Goal: Task Accomplishment & Management: Use online tool/utility

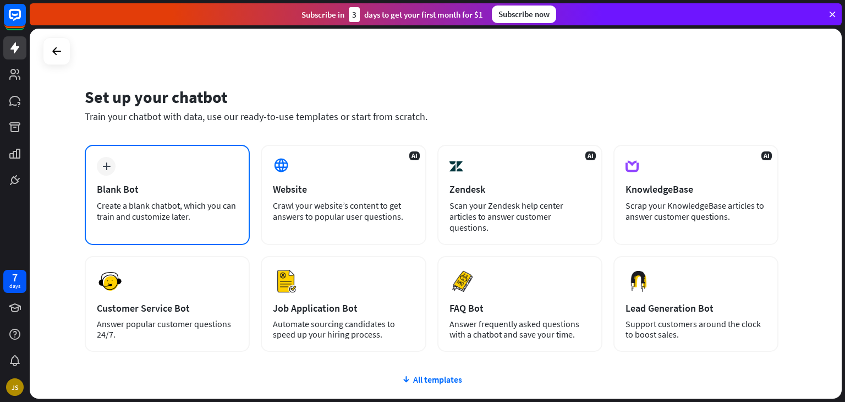
click at [212, 215] on div "Create a blank chatbot, which you can train and customize later." at bounding box center [167, 211] width 141 height 22
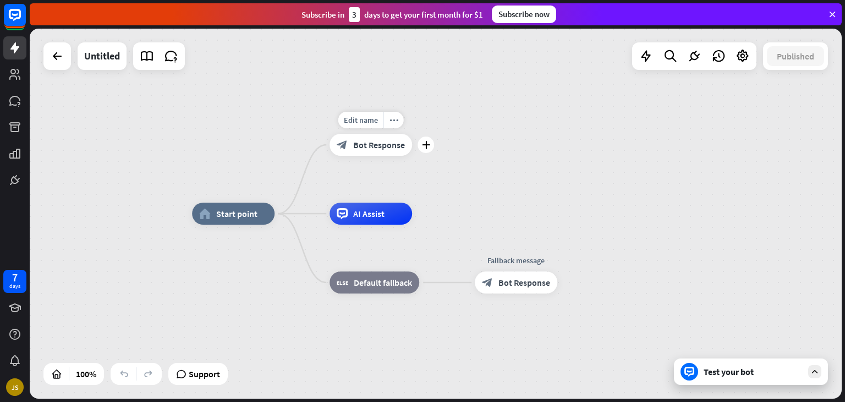
click at [390, 143] on span "Bot Response" at bounding box center [379, 144] width 52 height 11
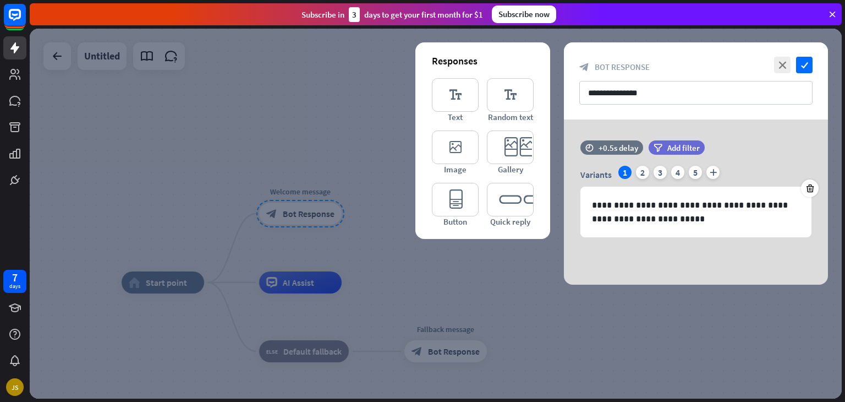
click at [519, 281] on div at bounding box center [436, 214] width 812 height 370
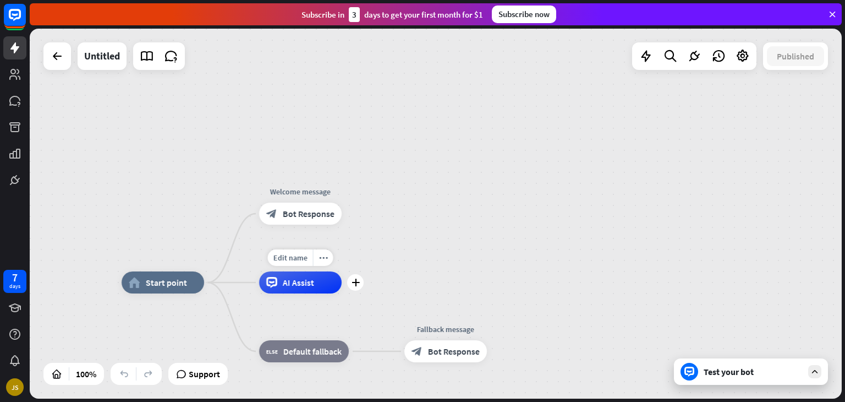
click at [313, 289] on div "AI Assist" at bounding box center [300, 282] width 83 height 22
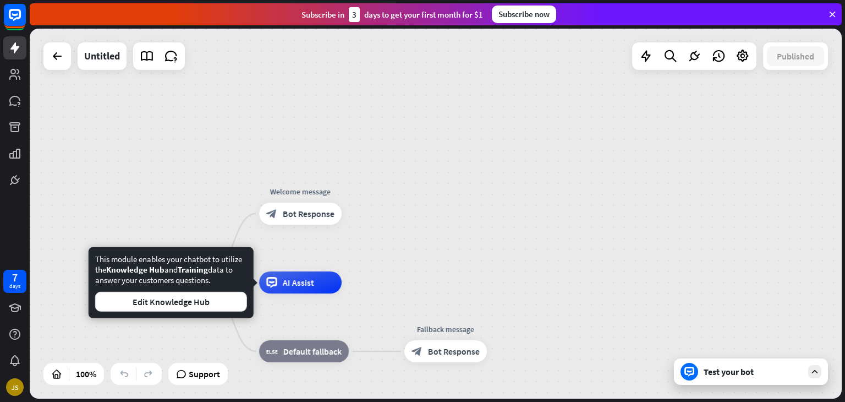
click at [451, 257] on div "home_2 Start point Welcome message block_bot_response Bot Response Edit name mo…" at bounding box center [436, 214] width 812 height 370
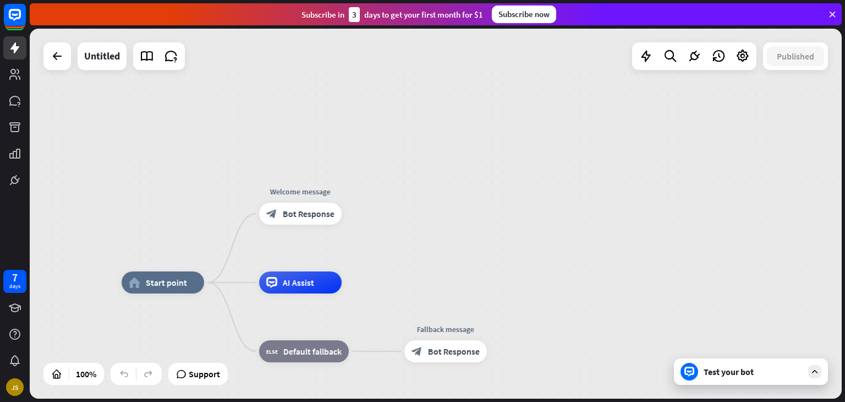
click at [707, 368] on div "Test your bot" at bounding box center [753, 371] width 99 height 11
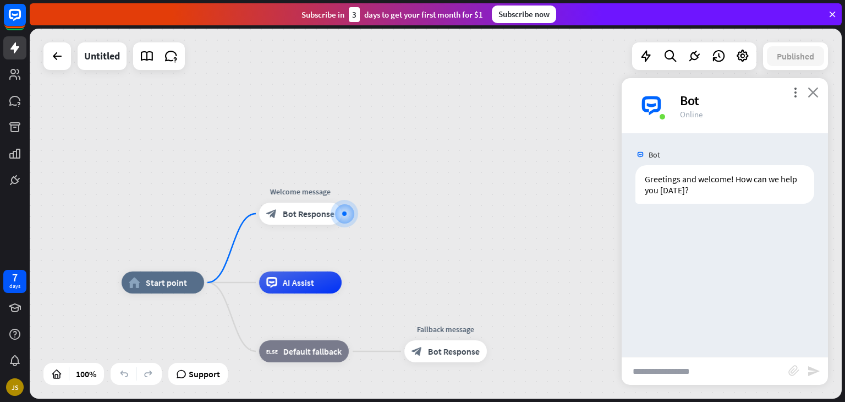
click at [812, 94] on icon "close" at bounding box center [813, 92] width 11 height 10
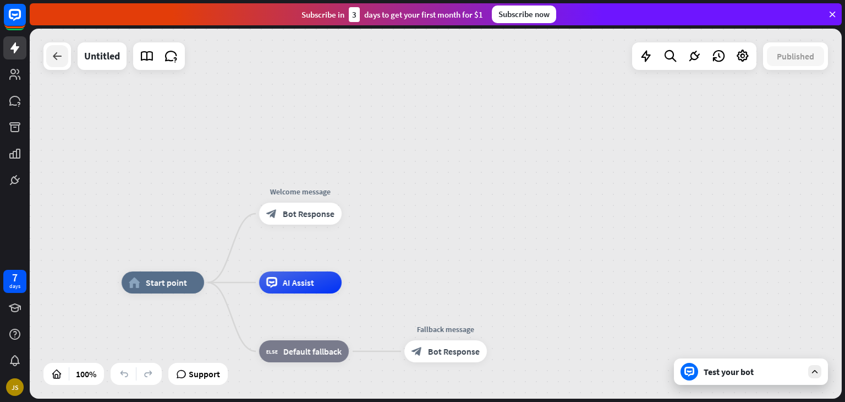
click at [64, 53] on div at bounding box center [57, 56] width 22 height 22
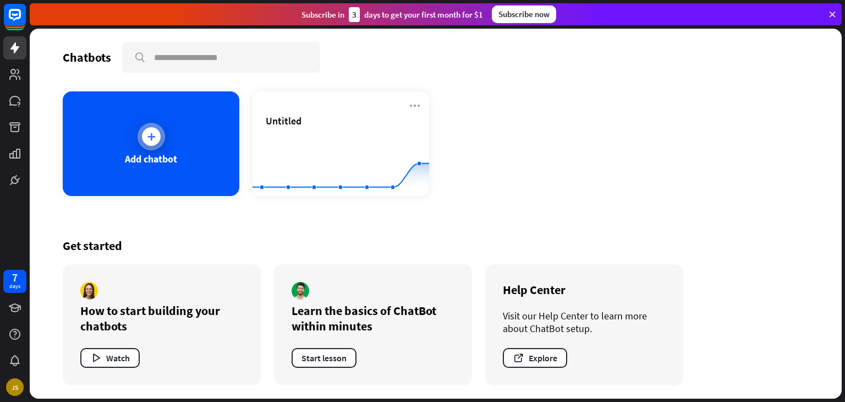
click at [169, 127] on div "Add chatbot" at bounding box center [151, 143] width 177 height 105
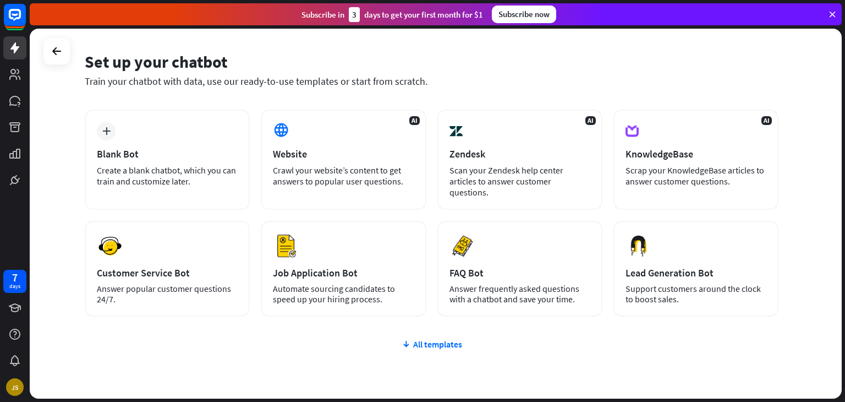
scroll to position [34, 0]
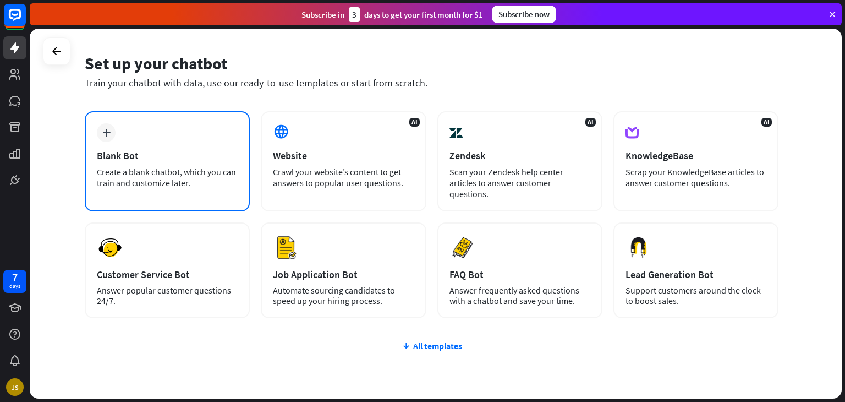
click at [198, 174] on div "Create a blank chatbot, which you can train and customize later." at bounding box center [167, 177] width 141 height 22
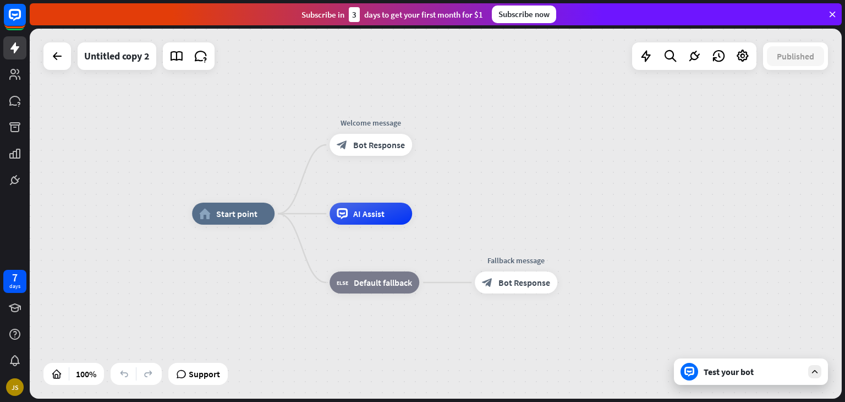
drag, startPoint x: 548, startPoint y: 187, endPoint x: 535, endPoint y: 173, distance: 19.5
click at [552, 226] on div "home_2 Start point Welcome message block_bot_response Bot Response AI Assist bl…" at bounding box center [436, 214] width 812 height 370
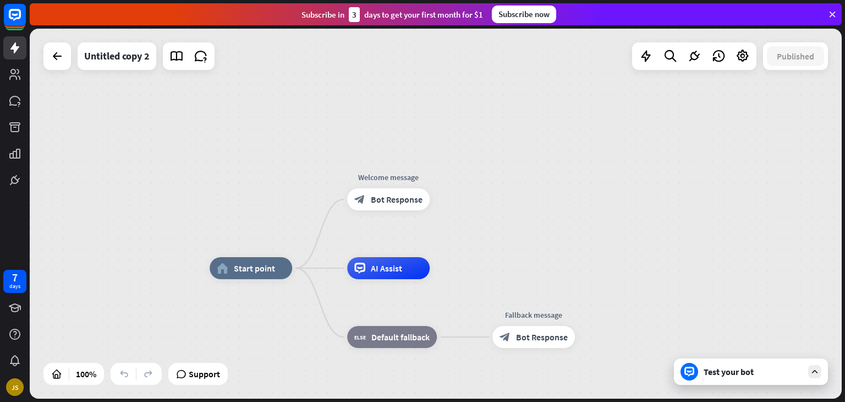
click at [552, 226] on div "home_2 Start point Welcome message block_bot_response Bot Response AI Assist bl…" at bounding box center [436, 214] width 812 height 370
click at [467, 196] on div "home_2 Start point Welcome message block_bot_response Bot Response AI Assist bl…" at bounding box center [436, 214] width 812 height 370
click at [471, 202] on div "home_2 Start point Welcome message block_bot_response Bot Response AI Assist bl…" at bounding box center [436, 214] width 812 height 370
click at [479, 204] on div "home_2 Start point Welcome message block_bot_response Bot Response AI Assist bl…" at bounding box center [436, 214] width 812 height 370
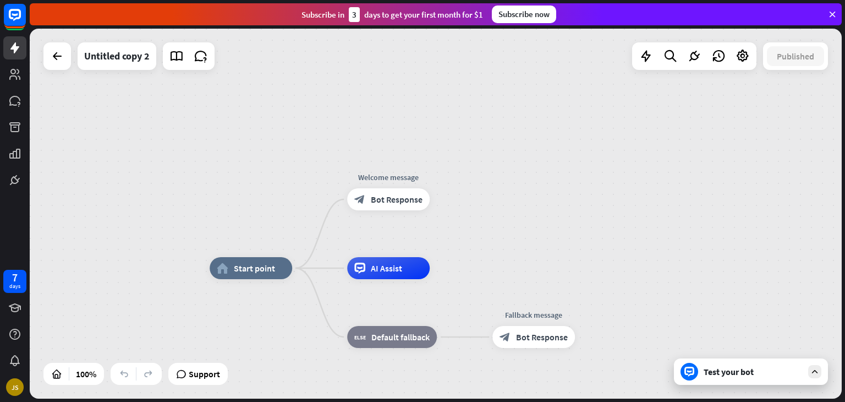
click at [480, 204] on div "home_2 Start point Welcome message block_bot_response Bot Response AI Assist bl…" at bounding box center [436, 214] width 812 height 370
click at [591, 338] on icon "plus" at bounding box center [589, 337] width 8 height 8
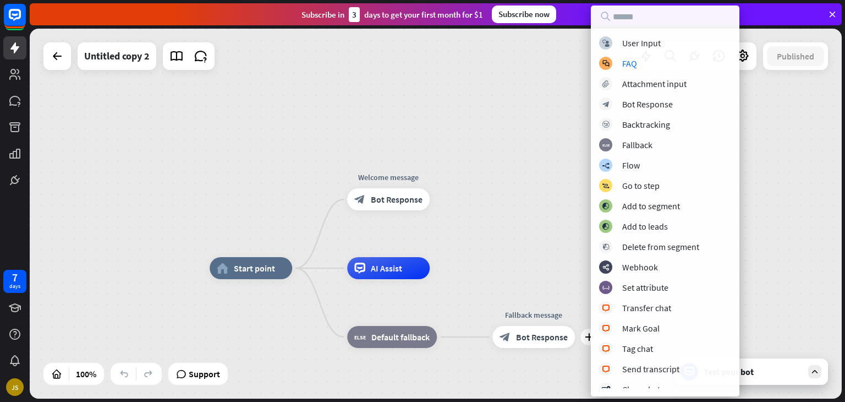
click at [530, 186] on div "home_2 Start point Welcome message block_bot_response Bot Response AI Assist bl…" at bounding box center [436, 214] width 812 height 370
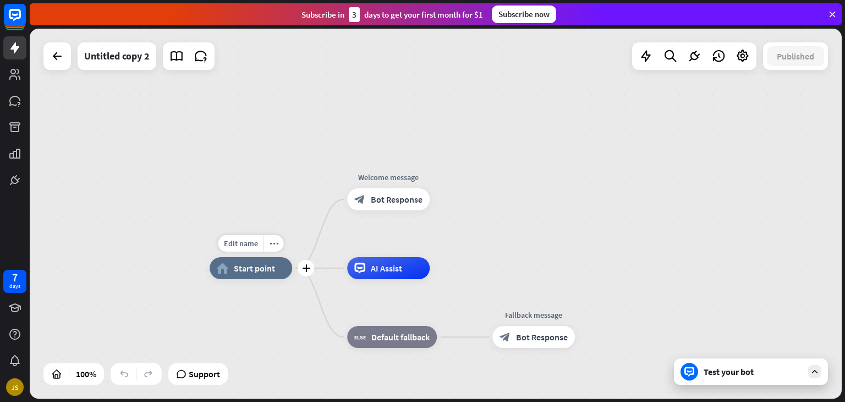
click at [271, 269] on span "Start point" at bounding box center [254, 267] width 41 height 11
click at [275, 247] on icon "more_horiz" at bounding box center [274, 243] width 9 height 8
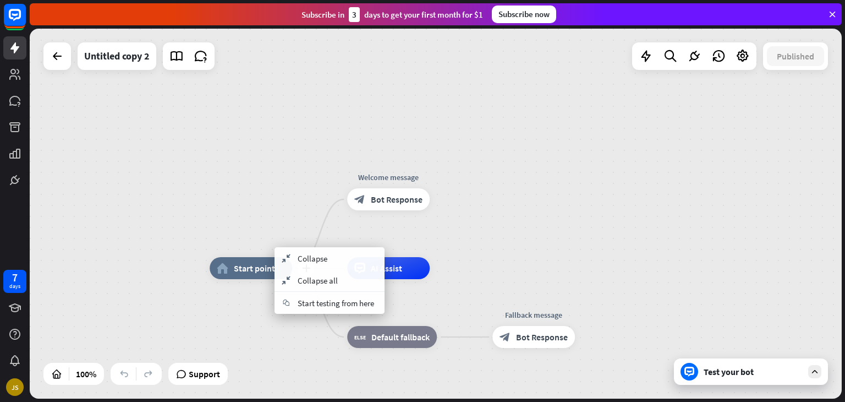
click at [286, 234] on div "plus home_2 Start point Welcome message block_bot_response Bot Response AI Assi…" at bounding box center [436, 214] width 812 height 370
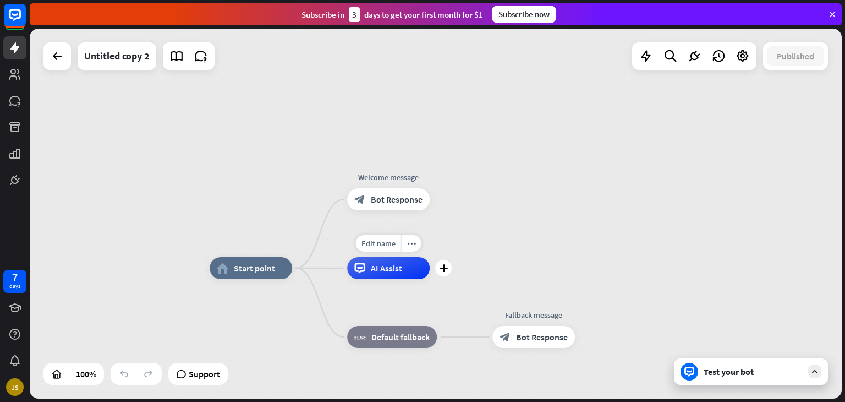
drag, startPoint x: 391, startPoint y: 271, endPoint x: 426, endPoint y: 269, distance: 34.7
click at [426, 269] on div "AI Assist" at bounding box center [388, 268] width 83 height 22
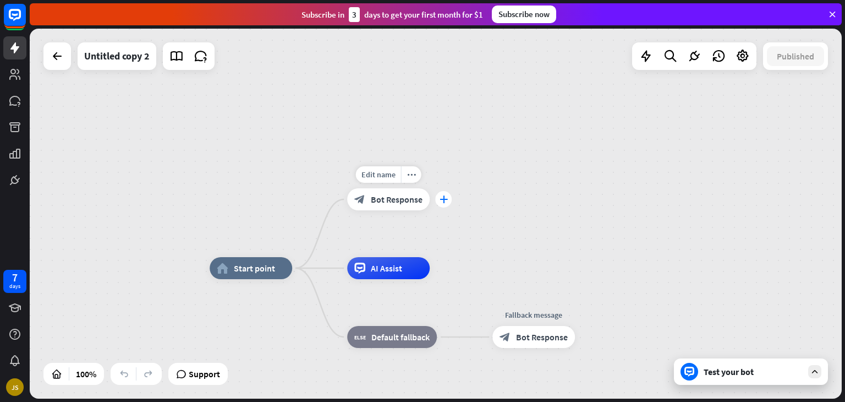
click at [443, 198] on icon "plus" at bounding box center [444, 199] width 8 height 8
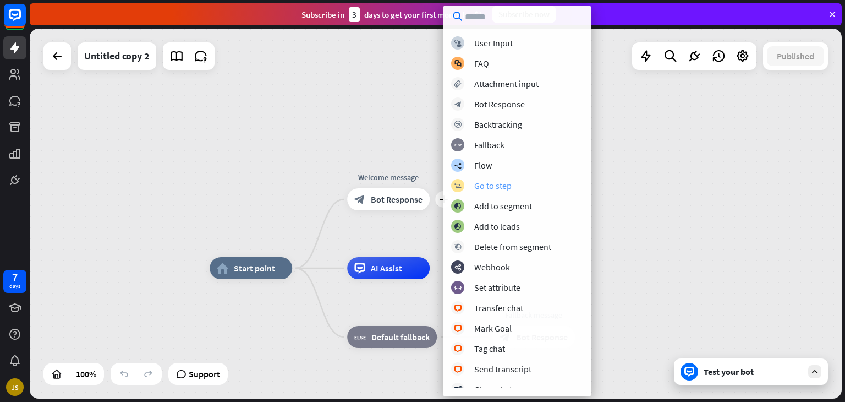
click at [488, 188] on div "Go to step" at bounding box center [492, 185] width 37 height 11
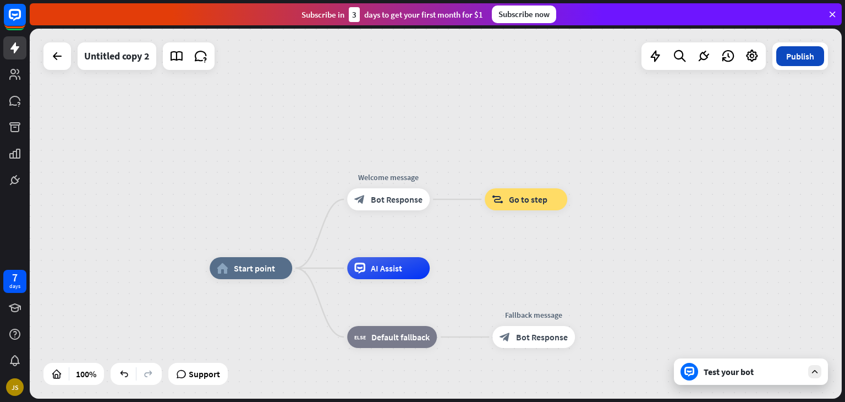
click at [784, 60] on button "Publish" at bounding box center [800, 56] width 48 height 20
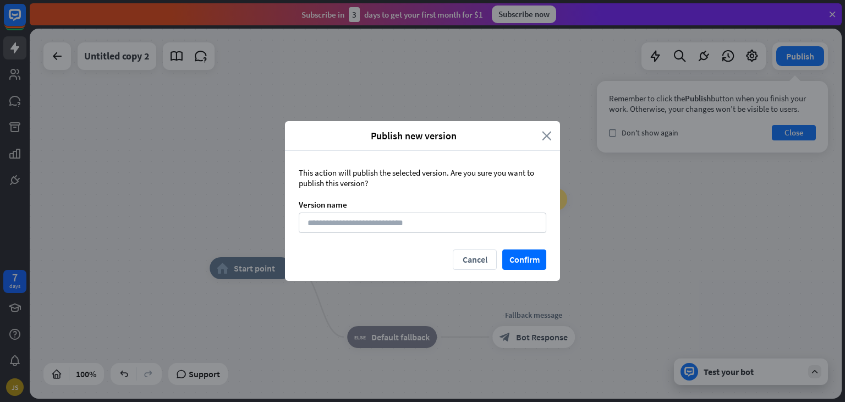
click at [548, 134] on icon "close" at bounding box center [547, 135] width 10 height 13
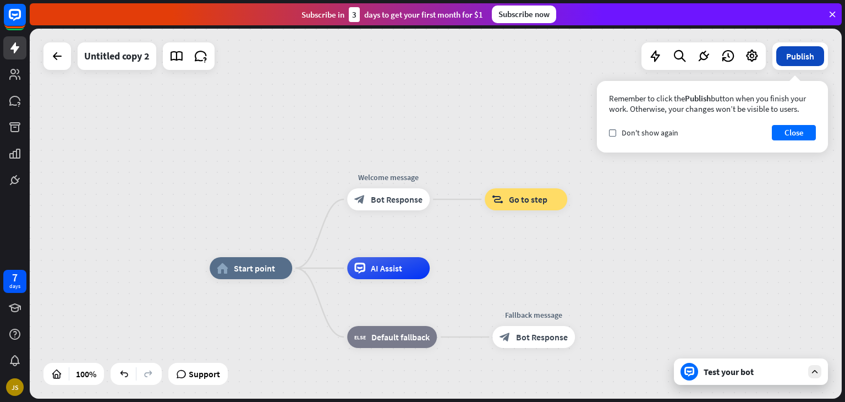
click at [793, 47] on button "Publish" at bounding box center [800, 56] width 48 height 20
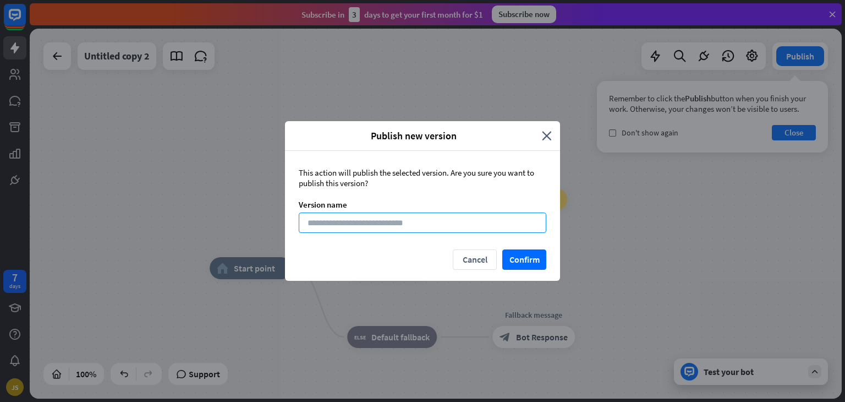
click at [462, 228] on input at bounding box center [423, 222] width 248 height 20
type input "*"
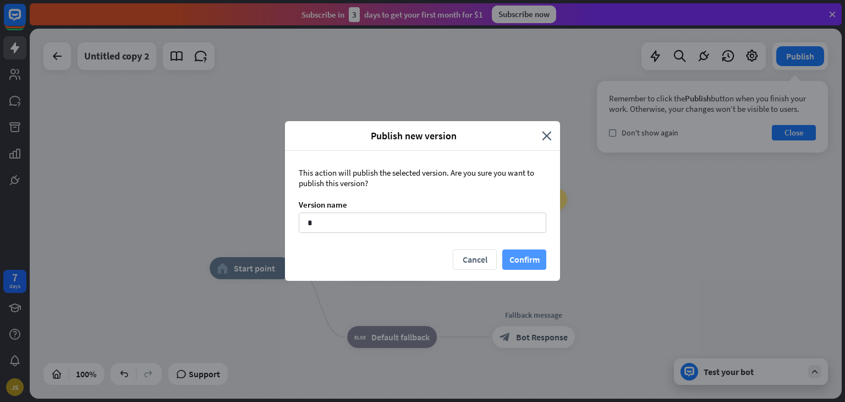
click at [516, 259] on button "Confirm" at bounding box center [524, 259] width 44 height 20
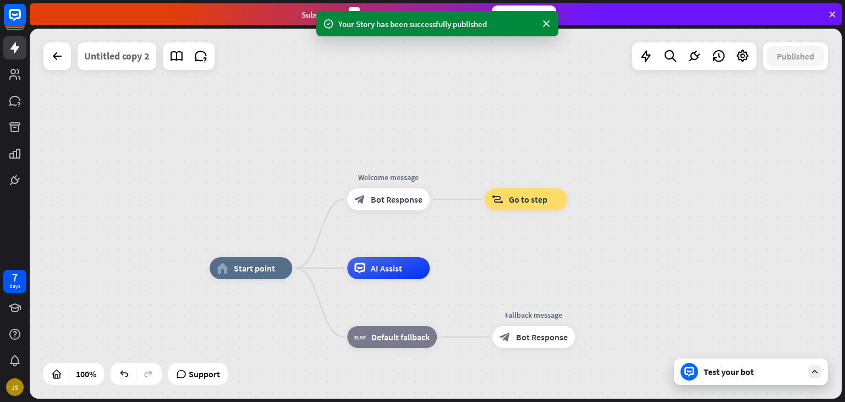
click at [122, 60] on div "Untitled copy 2" at bounding box center [116, 56] width 65 height 28
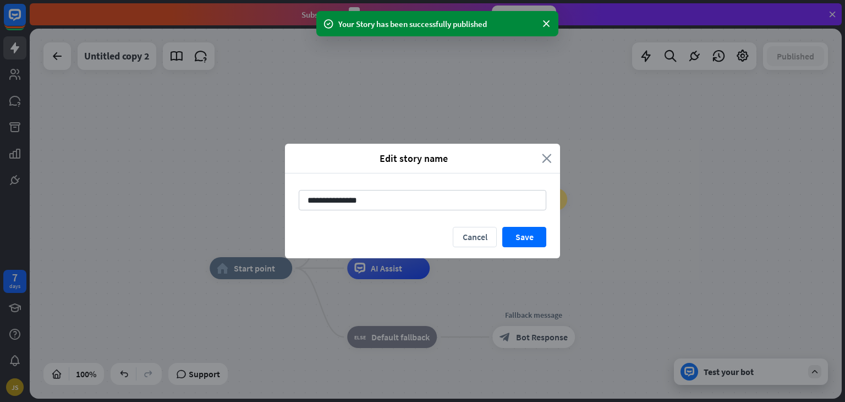
click at [543, 152] on icon "close" at bounding box center [547, 158] width 10 height 13
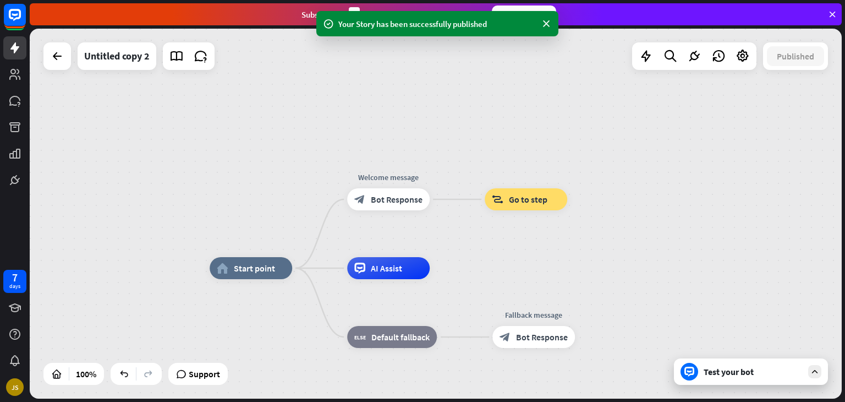
click at [46, 56] on div at bounding box center [57, 56] width 28 height 28
click at [62, 57] on icon at bounding box center [57, 56] width 13 height 13
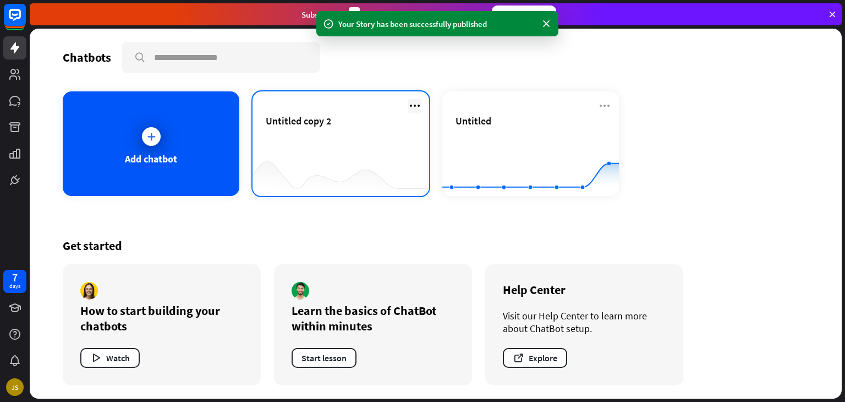
click at [412, 102] on icon at bounding box center [414, 105] width 13 height 13
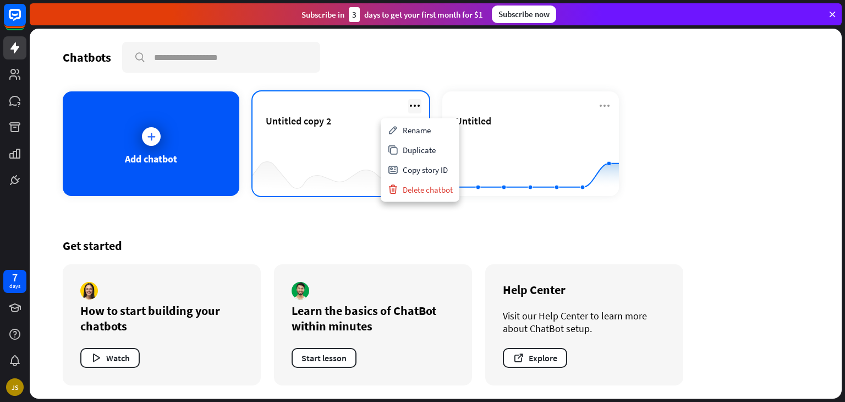
click at [412, 102] on icon at bounding box center [414, 105] width 13 height 13
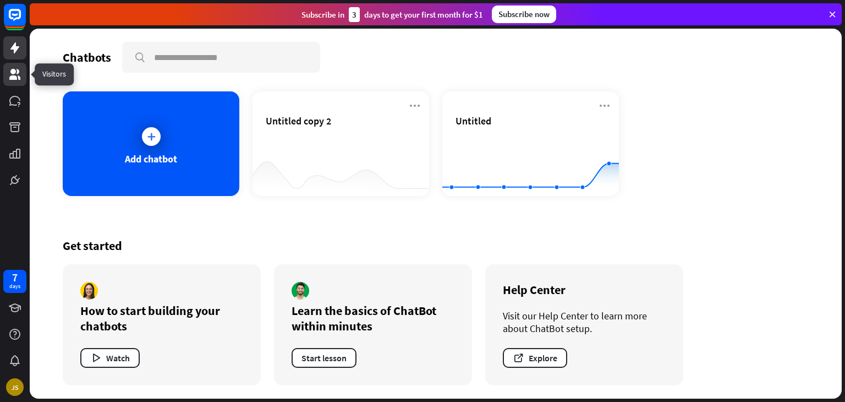
click at [12, 73] on icon at bounding box center [14, 74] width 11 height 11
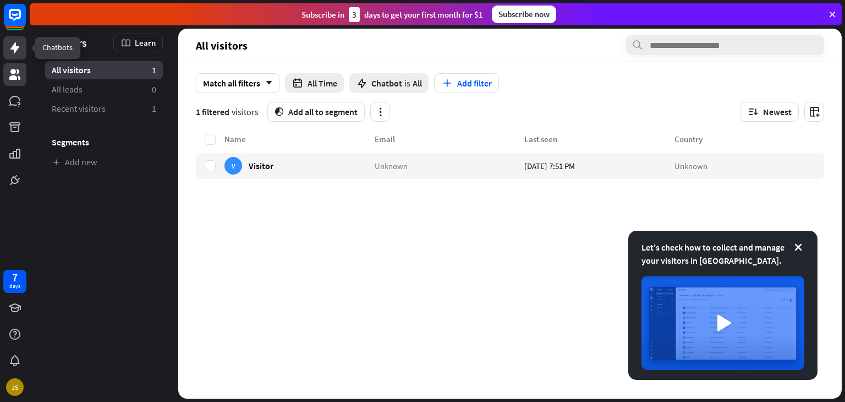
click at [13, 51] on icon at bounding box center [14, 47] width 13 height 13
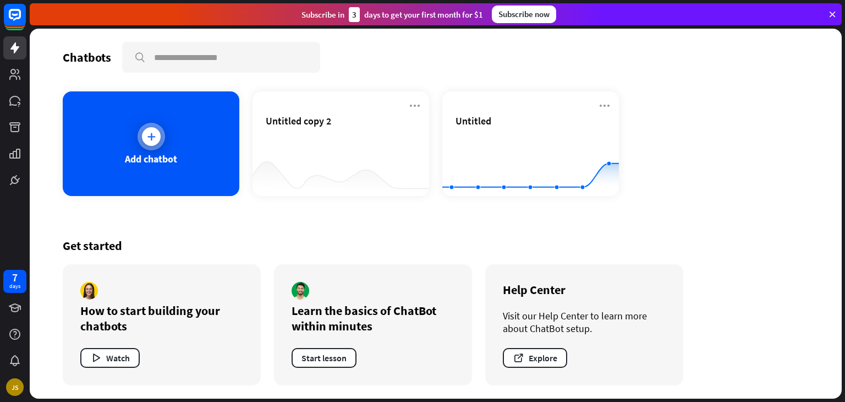
click at [188, 145] on div "Add chatbot" at bounding box center [151, 143] width 177 height 105
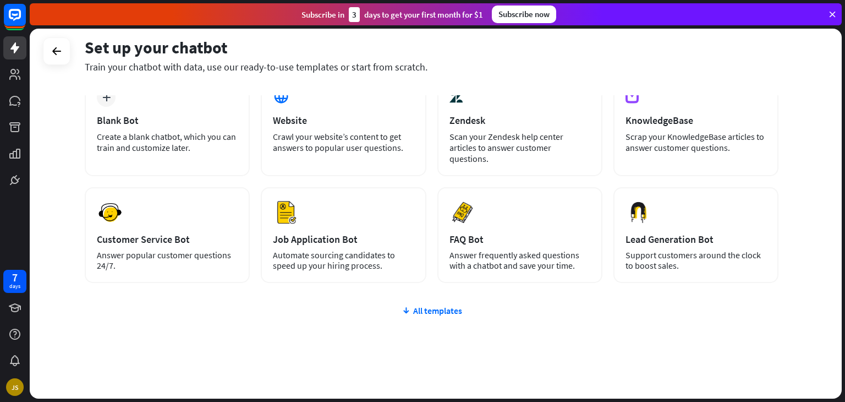
scroll to position [73, 0]
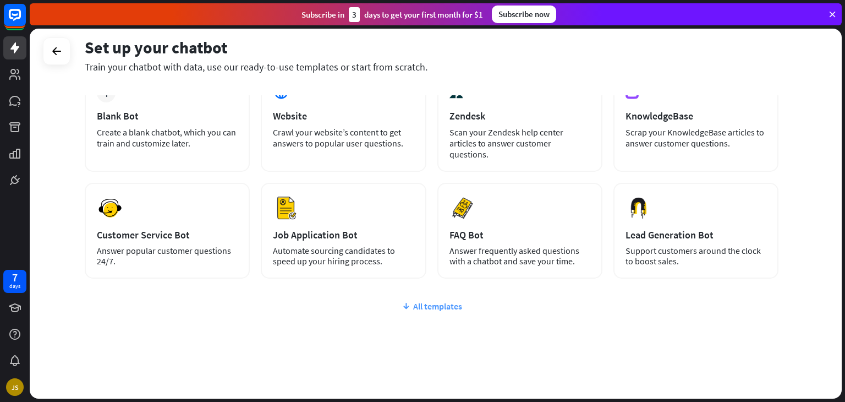
click at [434, 300] on div "All templates" at bounding box center [432, 305] width 694 height 11
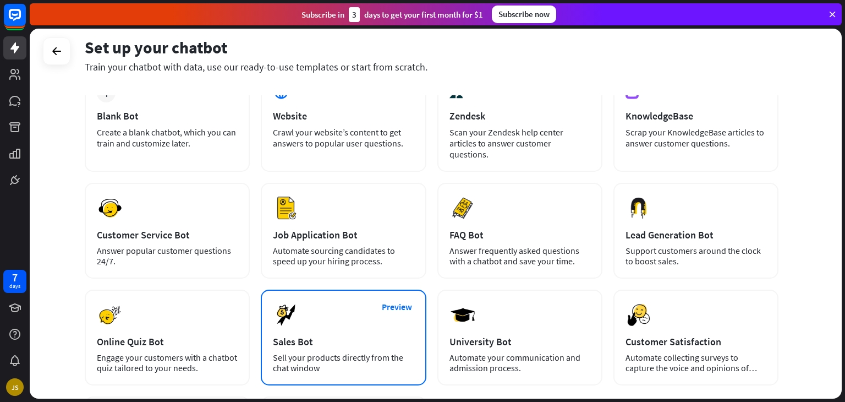
click at [371, 337] on div "Preview Sales Bot Sell your products directly from the chat window" at bounding box center [343, 337] width 165 height 96
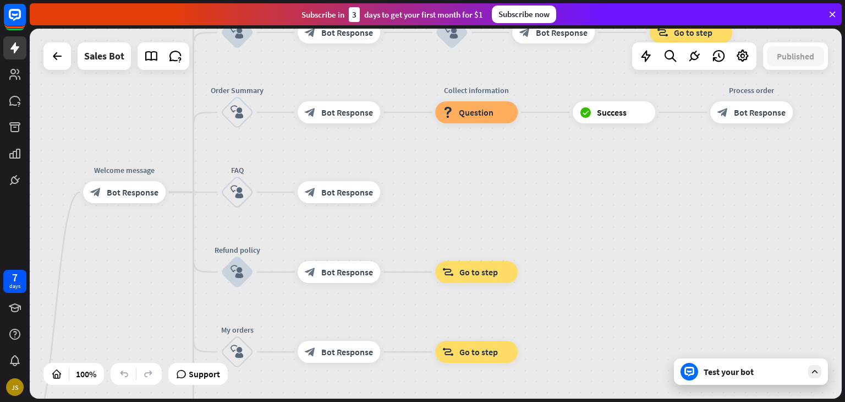
drag, startPoint x: 713, startPoint y: 184, endPoint x: 460, endPoint y: 402, distance: 333.6
click at [460, 401] on html "7 days JS close Product Help First steps Get started with ChatBot Help Center F…" at bounding box center [422, 201] width 845 height 402
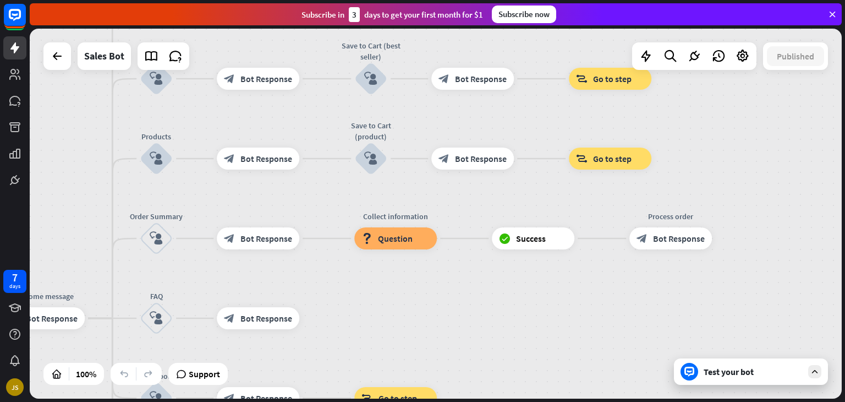
drag, startPoint x: 630, startPoint y: 233, endPoint x: 550, endPoint y: 366, distance: 155.0
click at [546, 373] on div "home_2 Start point Welcome message block_bot_response Bot Response Main menu bl…" at bounding box center [436, 214] width 812 height 370
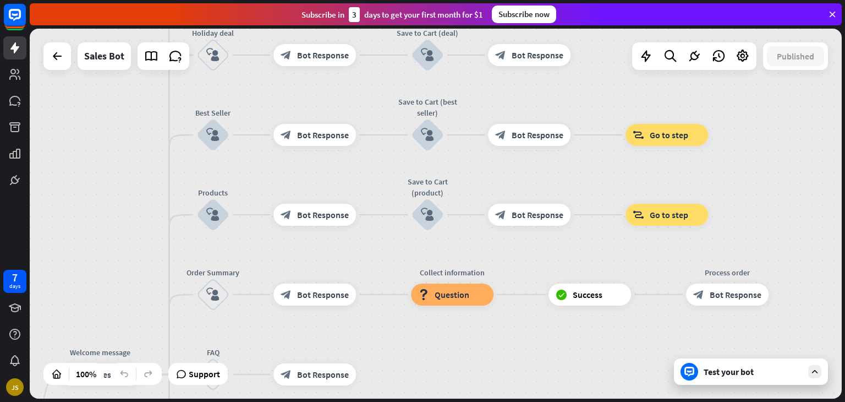
drag, startPoint x: 701, startPoint y: 146, endPoint x: 765, endPoint y: 185, distance: 75.3
click at [765, 185] on div "home_2 Start point Welcome message block_bot_response Bot Response Main menu bl…" at bounding box center [436, 214] width 812 height 370
click at [834, 14] on icon at bounding box center [833, 14] width 10 height 10
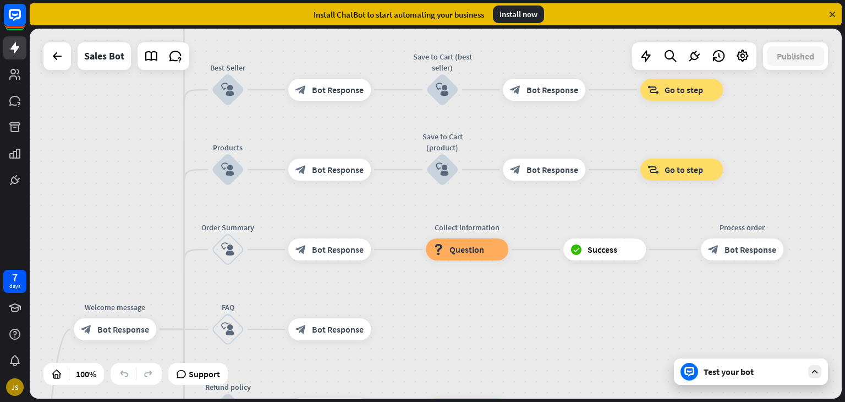
drag, startPoint x: 828, startPoint y: 140, endPoint x: 845, endPoint y: 84, distance: 58.1
click at [845, 84] on div "home_2 Start point Welcome message block_bot_response Bot Response Main menu bl…" at bounding box center [438, 215] width 816 height 373
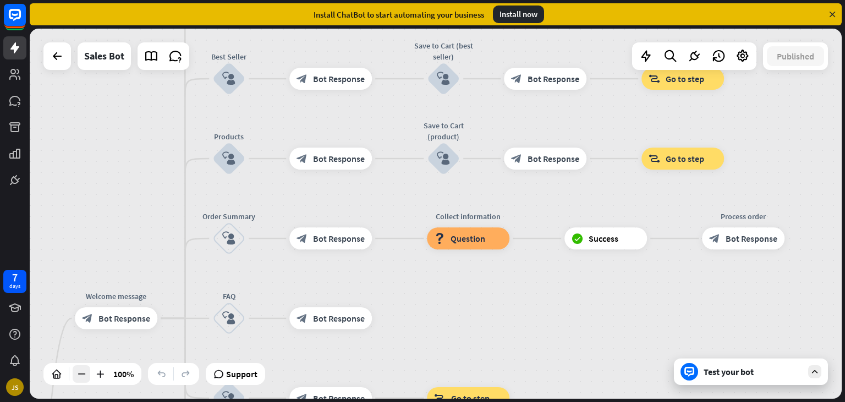
click at [79, 373] on icon at bounding box center [81, 373] width 11 height 11
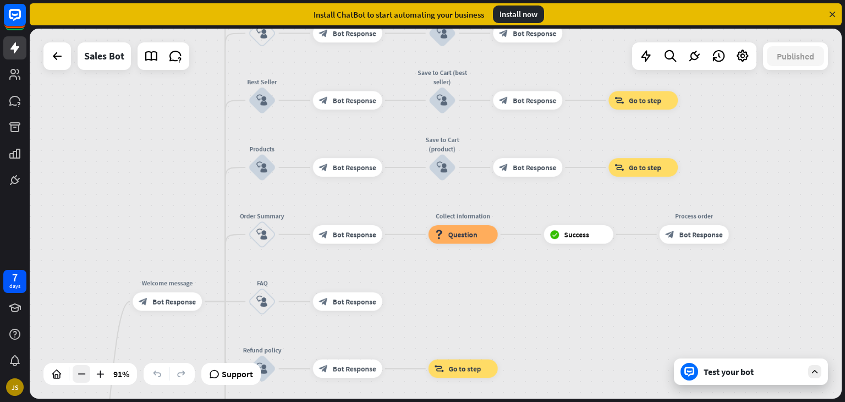
click at [79, 373] on icon at bounding box center [81, 373] width 11 height 11
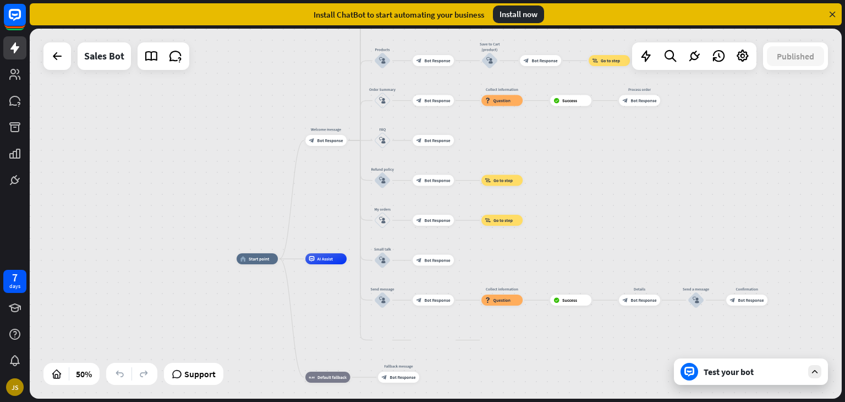
drag, startPoint x: 284, startPoint y: 307, endPoint x: 373, endPoint y: 152, distance: 178.2
click at [373, 152] on div "home_2 Start point Welcome message block_bot_response Bot Response Main menu bl…" at bounding box center [436, 214] width 812 height 370
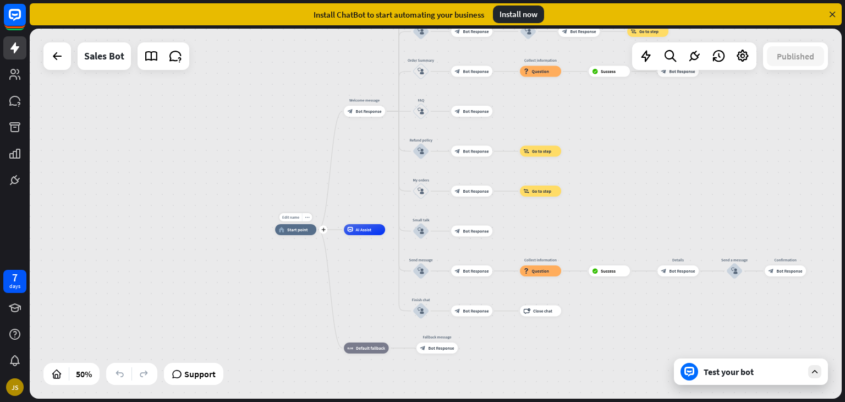
click at [316, 234] on div "Edit name more_horiz plus home_2 Start point" at bounding box center [295, 229] width 41 height 11
click at [324, 232] on div "plus" at bounding box center [323, 230] width 8 height 8
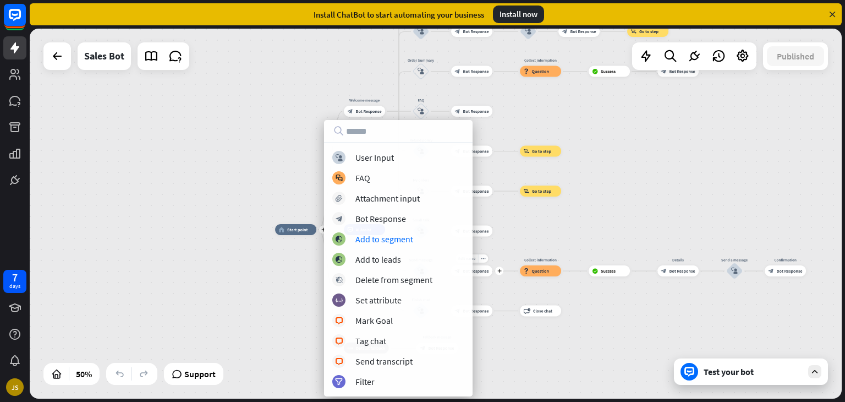
drag, startPoint x: 470, startPoint y: 182, endPoint x: 477, endPoint y: 262, distance: 80.7
click at [477, 262] on div "plus home_2 Start point Welcome message block_bot_response Bot Response Main me…" at bounding box center [436, 214] width 812 height 370
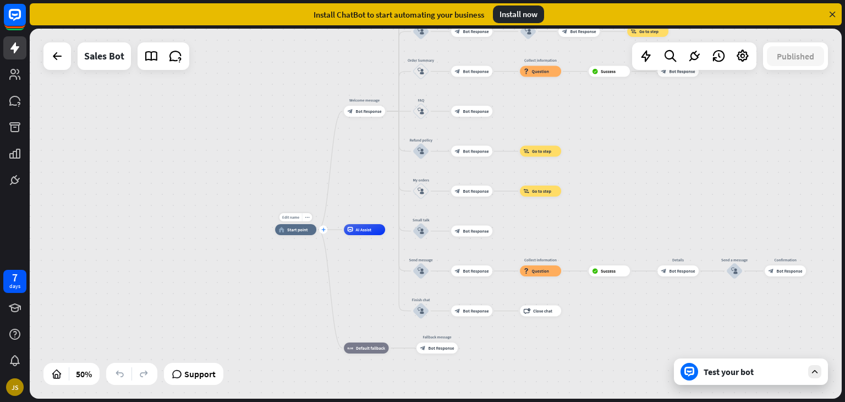
click at [321, 232] on div "plus" at bounding box center [323, 230] width 8 height 8
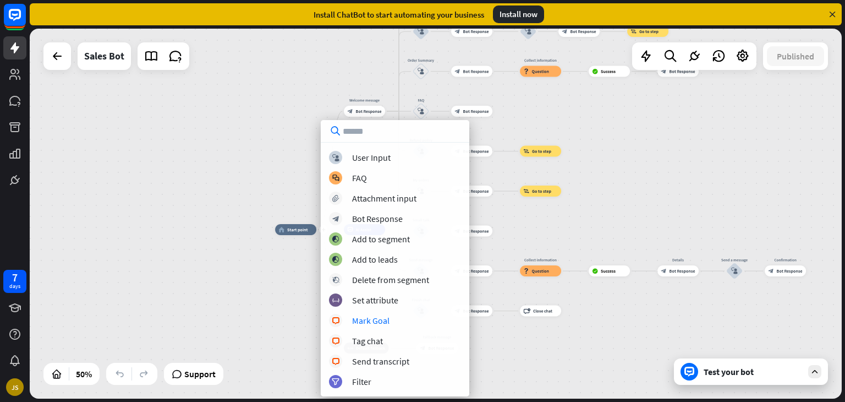
click at [252, 282] on div "plus home_2 Start point Welcome message block_bot_response Bot Response Main me…" at bounding box center [436, 214] width 812 height 370
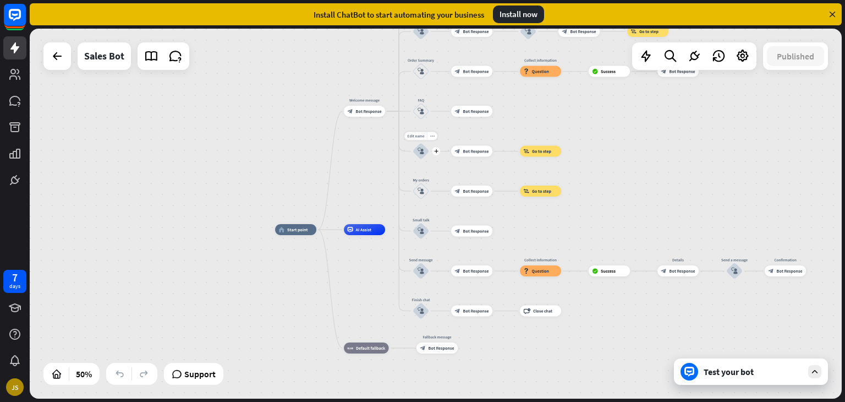
click at [439, 154] on div "plus" at bounding box center [436, 151] width 8 height 8
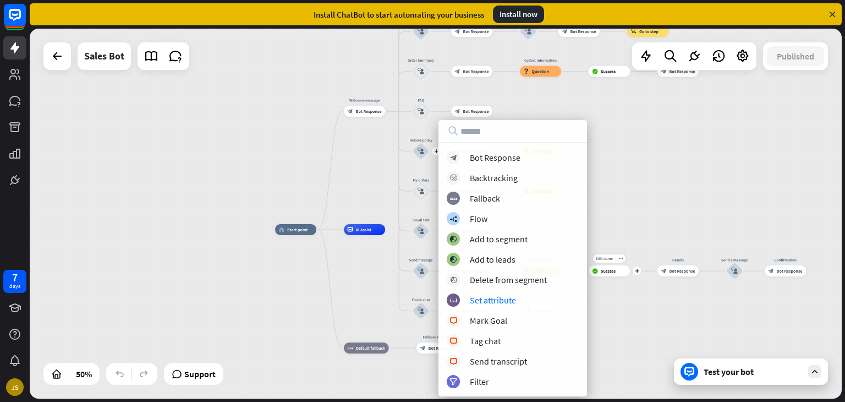
drag, startPoint x: 538, startPoint y: 386, endPoint x: 689, endPoint y: 315, distance: 166.7
click at [689, 315] on div "home_2 Start point Welcome message block_bot_response Bot Response Main menu bl…" at bounding box center [436, 214] width 812 height 370
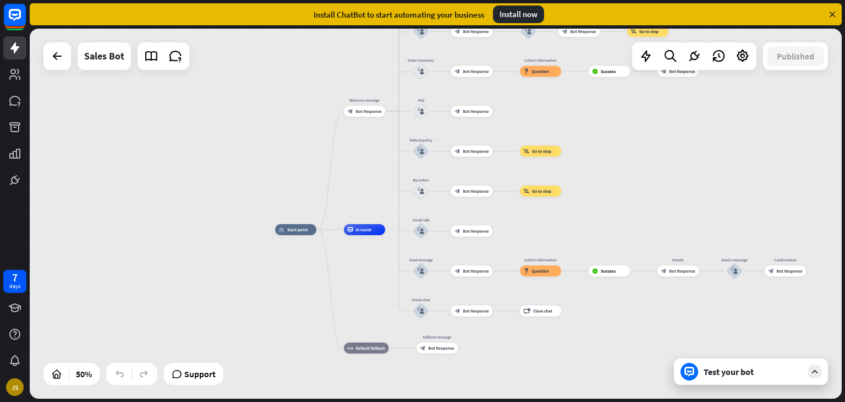
click at [619, 173] on div "home_2 Start point Welcome message block_bot_response Bot Response Main menu bl…" at bounding box center [436, 214] width 812 height 370
click at [107, 58] on div "Sales Bot" at bounding box center [104, 56] width 40 height 28
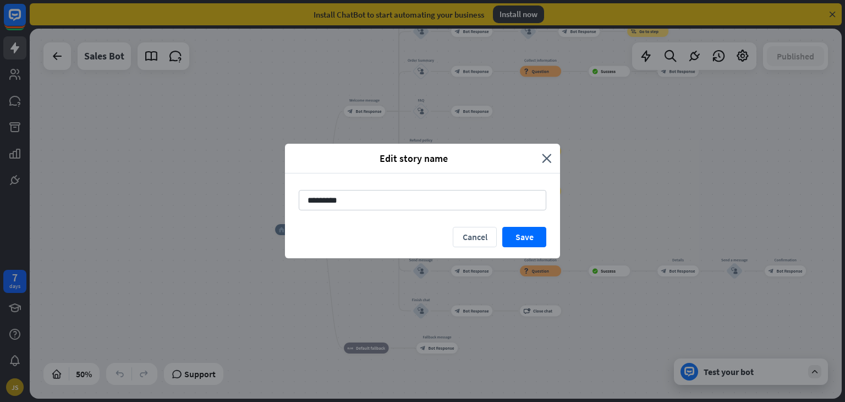
click at [550, 150] on div "Edit story name close" at bounding box center [422, 159] width 275 height 30
click at [556, 157] on div "Edit story name close" at bounding box center [422, 159] width 275 height 30
click at [550, 156] on icon "close" at bounding box center [547, 158] width 10 height 13
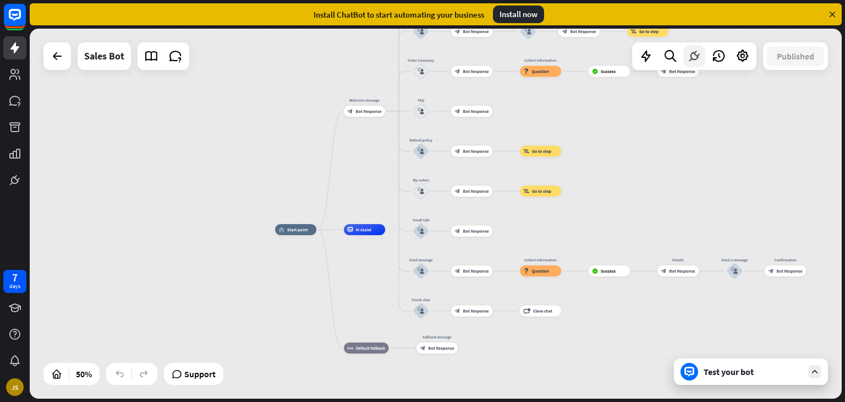
click at [693, 54] on icon at bounding box center [694, 56] width 14 height 14
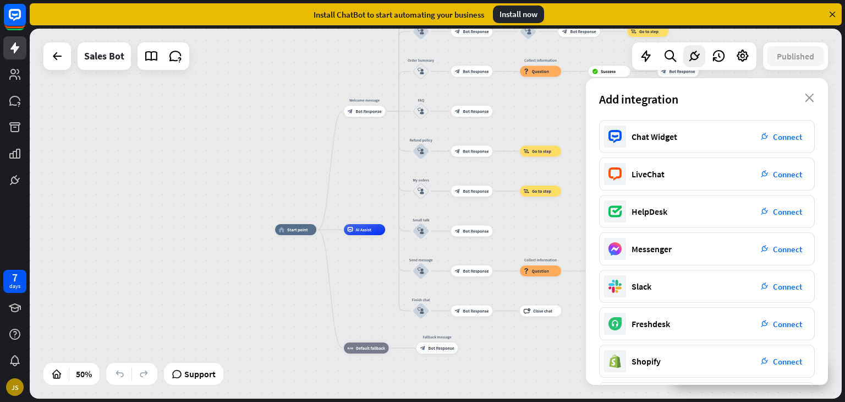
drag, startPoint x: 820, startPoint y: 311, endPoint x: 823, endPoint y: 324, distance: 13.1
click at [823, 324] on div "Chat Widget plug_integration Connect LiveChat plug_integration Connect HelpDesk…" at bounding box center [707, 252] width 242 height 265
drag, startPoint x: 845, startPoint y: 222, endPoint x: 843, endPoint y: 270, distance: 47.9
click at [843, 270] on div "home_2 Start point Welcome message block_bot_response Bot Response Main menu bl…" at bounding box center [438, 215] width 816 height 373
drag, startPoint x: 590, startPoint y: 267, endPoint x: 587, endPoint y: 256, distance: 11.5
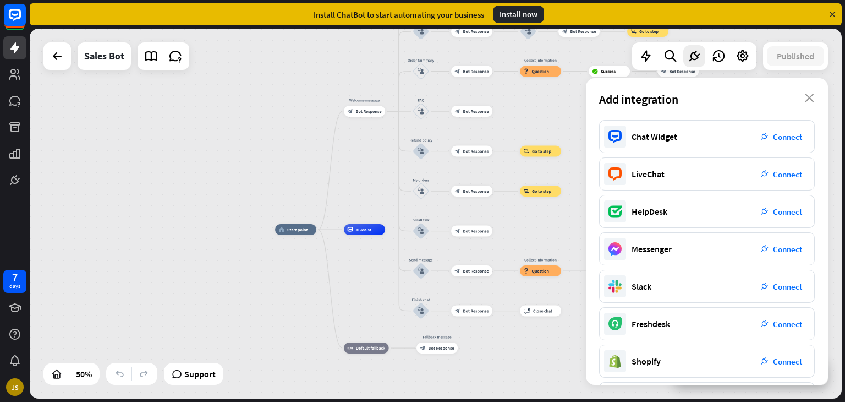
click at [587, 249] on div "Chat Widget plug_integration Connect LiveChat plug_integration Connect HelpDesk…" at bounding box center [707, 252] width 242 height 265
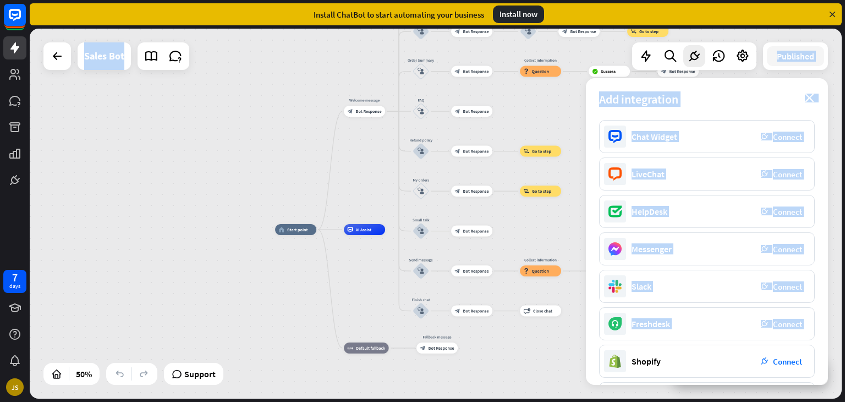
scroll to position [156, 0]
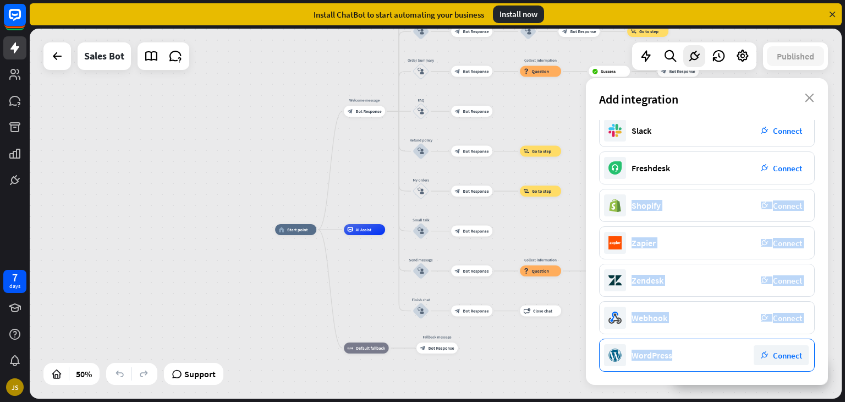
drag, startPoint x: 625, startPoint y: 366, endPoint x: 705, endPoint y: 346, distance: 82.7
click at [705, 346] on div "Chat Widget plug_integration Connect LiveChat plug_integration Connect HelpDesk…" at bounding box center [707, 252] width 242 height 265
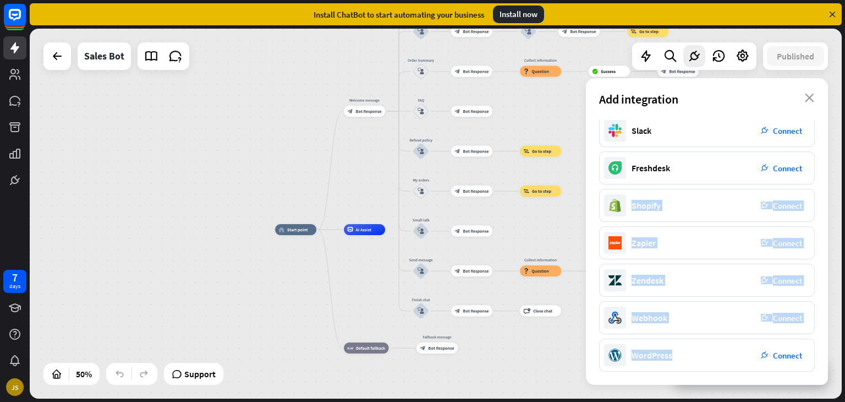
click at [274, 299] on div "home_2 Start point Welcome message block_bot_response Bot Response Main menu bl…" at bounding box center [436, 214] width 812 height 370
click at [63, 57] on icon at bounding box center [57, 56] width 13 height 13
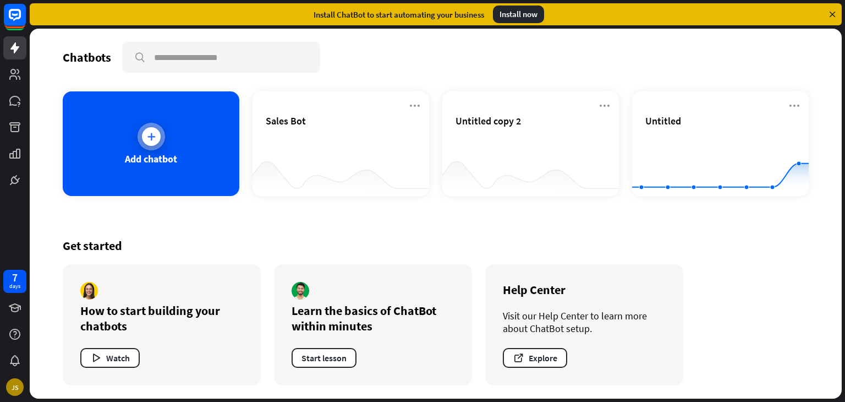
click at [161, 154] on div "Add chatbot" at bounding box center [151, 158] width 52 height 13
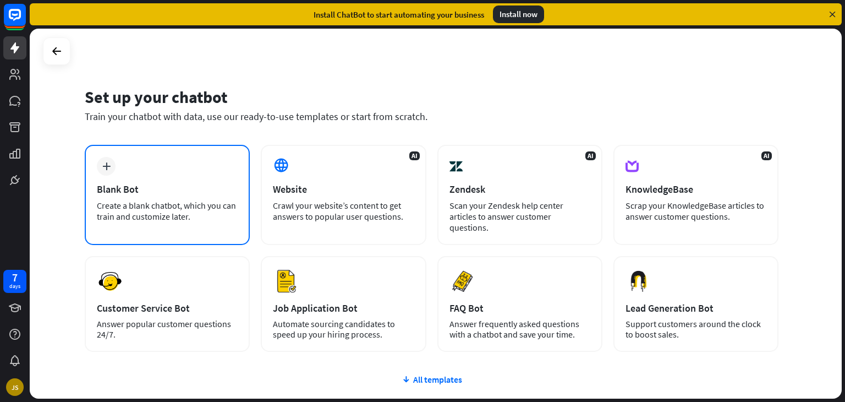
click at [120, 176] on div "plus Blank Bot Create a blank chatbot, which you can train and customize later." at bounding box center [167, 195] width 165 height 100
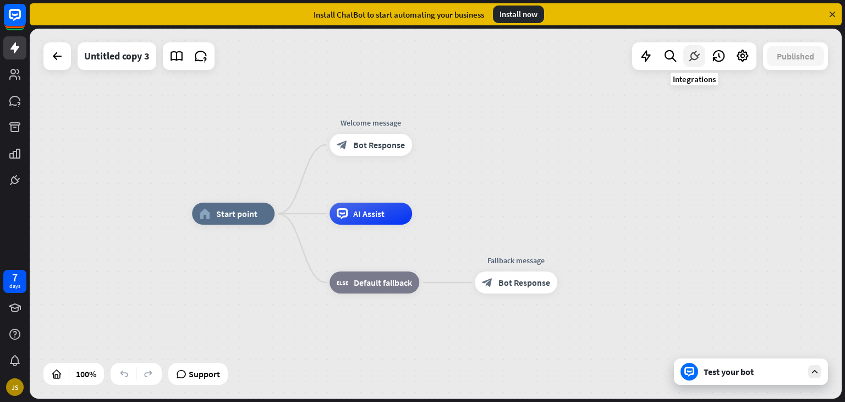
click at [697, 56] on icon at bounding box center [694, 56] width 14 height 14
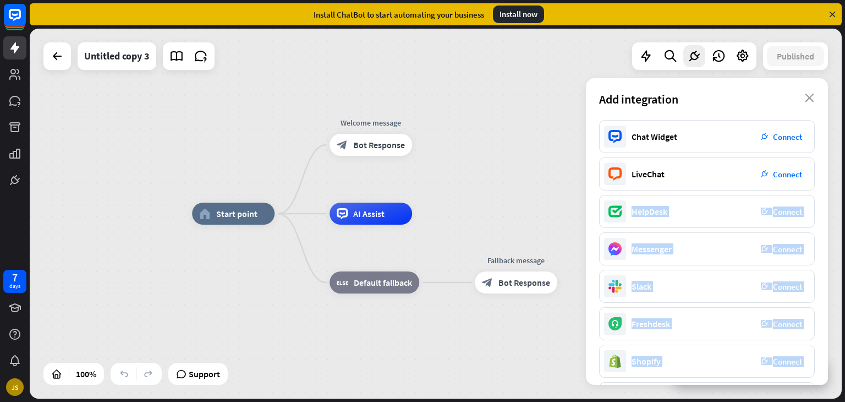
scroll to position [156, 0]
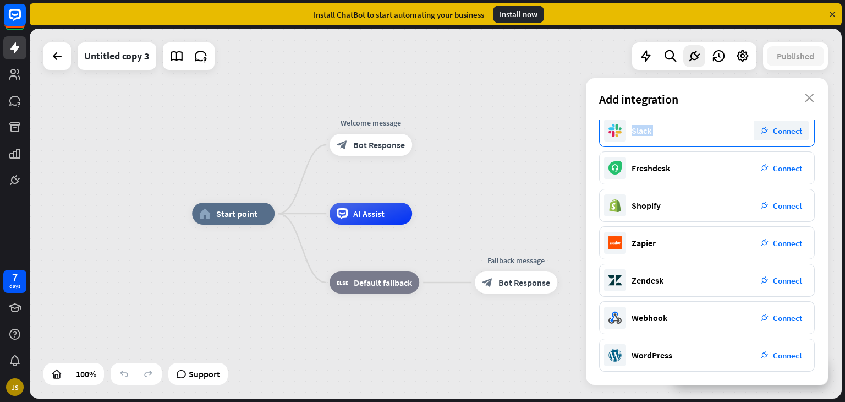
drag, startPoint x: 594, startPoint y: 202, endPoint x: 728, endPoint y: 123, distance: 155.9
click at [735, 126] on div "Chat Widget plug_integration Connect LiveChat plug_integration Connect HelpDesk…" at bounding box center [707, 252] width 242 height 265
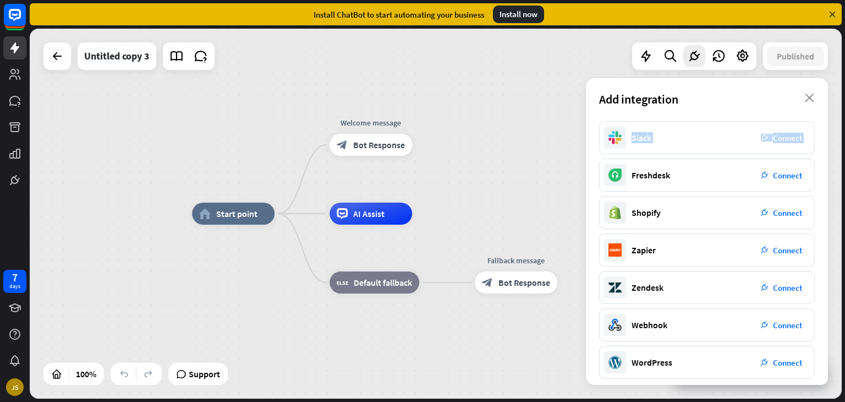
scroll to position [0, 0]
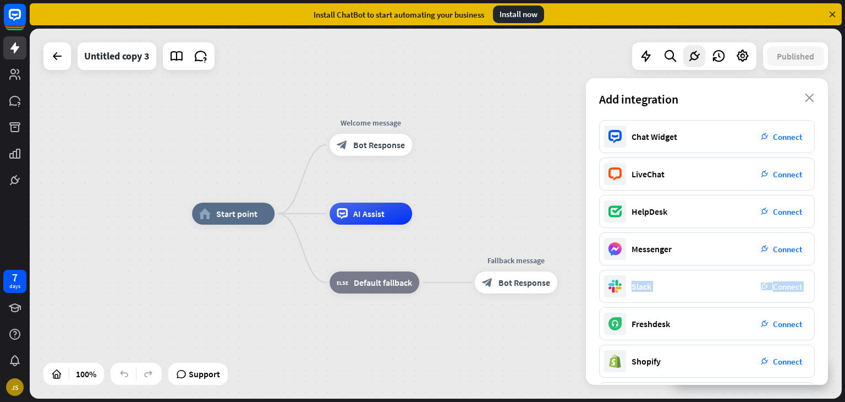
drag, startPoint x: 592, startPoint y: 179, endPoint x: 610, endPoint y: 304, distance: 126.3
click at [610, 304] on div "Chat Widget plug_integration Connect LiveChat plug_integration Connect HelpDesk…" at bounding box center [707, 252] width 242 height 265
click at [647, 60] on icon at bounding box center [646, 56] width 14 height 14
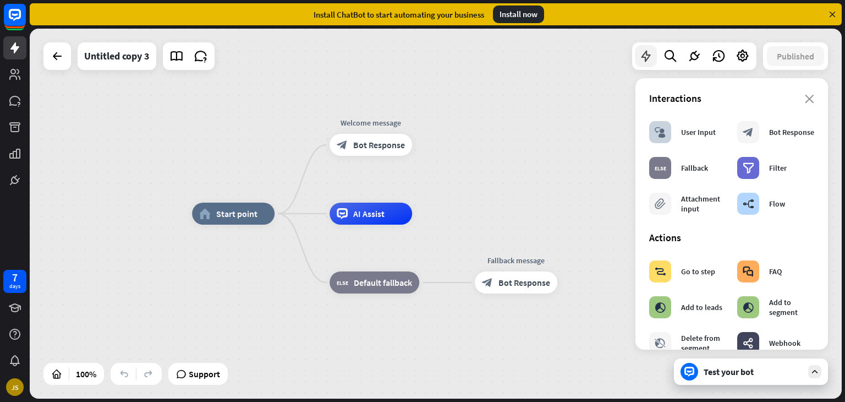
click at [647, 60] on icon at bounding box center [646, 56] width 14 height 14
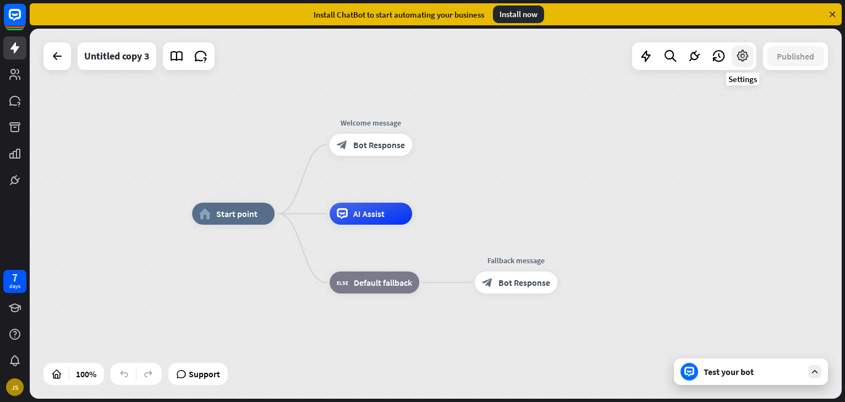
click at [736, 58] on icon at bounding box center [743, 56] width 14 height 14
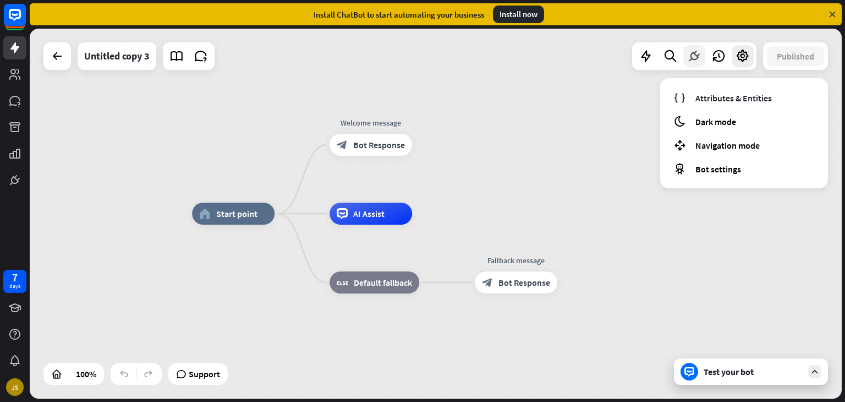
click at [692, 55] on icon at bounding box center [694, 56] width 14 height 14
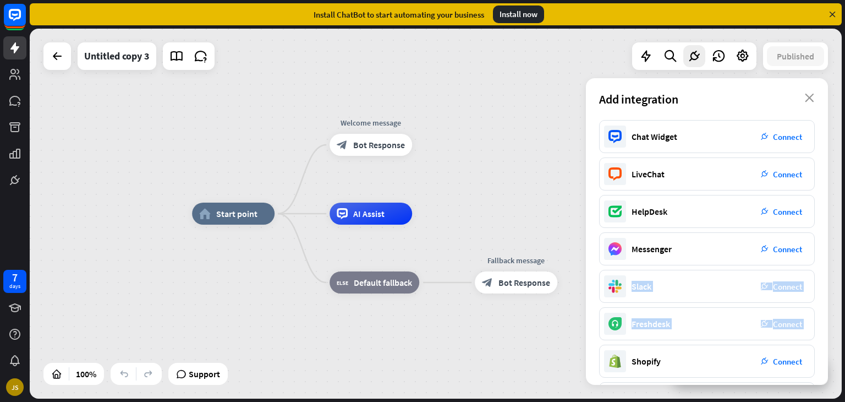
drag, startPoint x: 600, startPoint y: 295, endPoint x: 597, endPoint y: 351, distance: 55.7
click at [597, 351] on div "Chat Widget plug_integration Connect LiveChat plug_integration Connect HelpDesk…" at bounding box center [707, 252] width 242 height 265
